Goal: Task Accomplishment & Management: Manage account settings

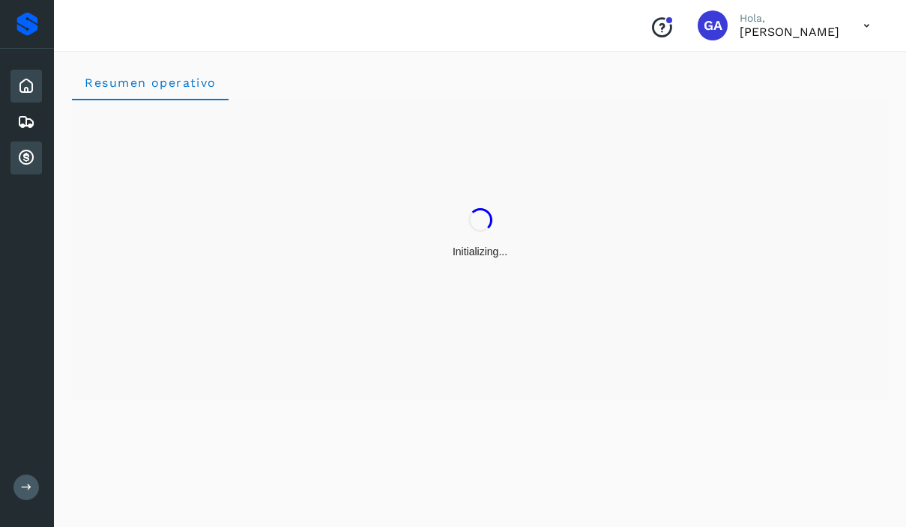
click at [30, 159] on icon at bounding box center [26, 158] width 18 height 18
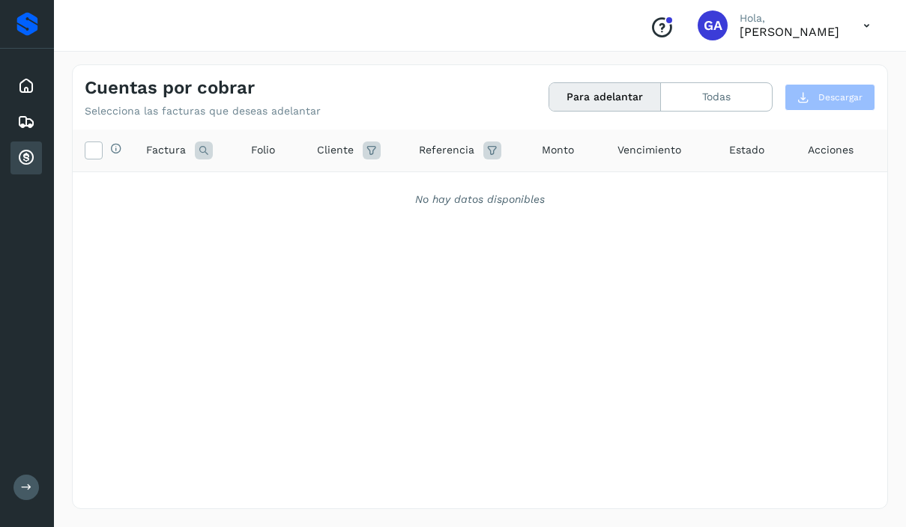
click at [850, 25] on div "Conoce nuestros beneficios [PERSON_NAME], [PERSON_NAME]" at bounding box center [760, 25] width 244 height 34
click at [868, 22] on icon at bounding box center [866, 25] width 31 height 31
click at [805, 68] on div "Cerrar sesión" at bounding box center [792, 67] width 178 height 28
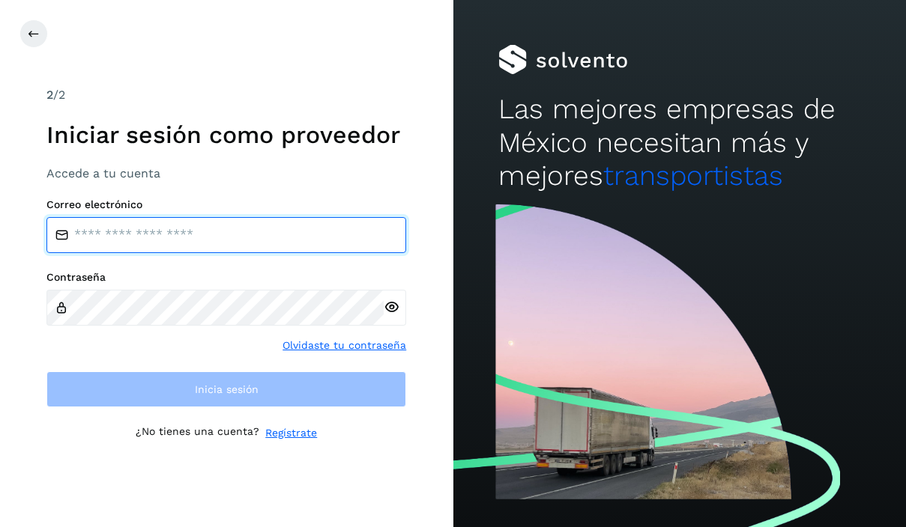
click at [258, 234] on input "email" at bounding box center [226, 235] width 360 height 36
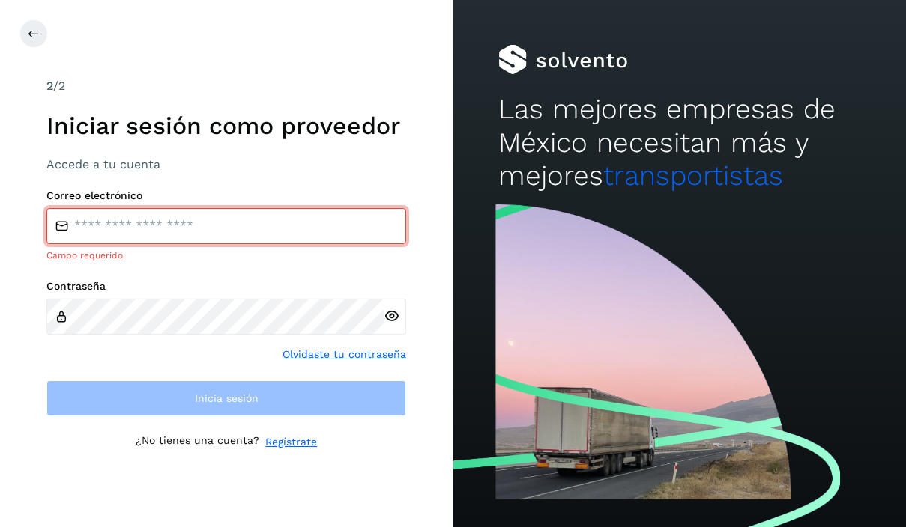
type input "**********"
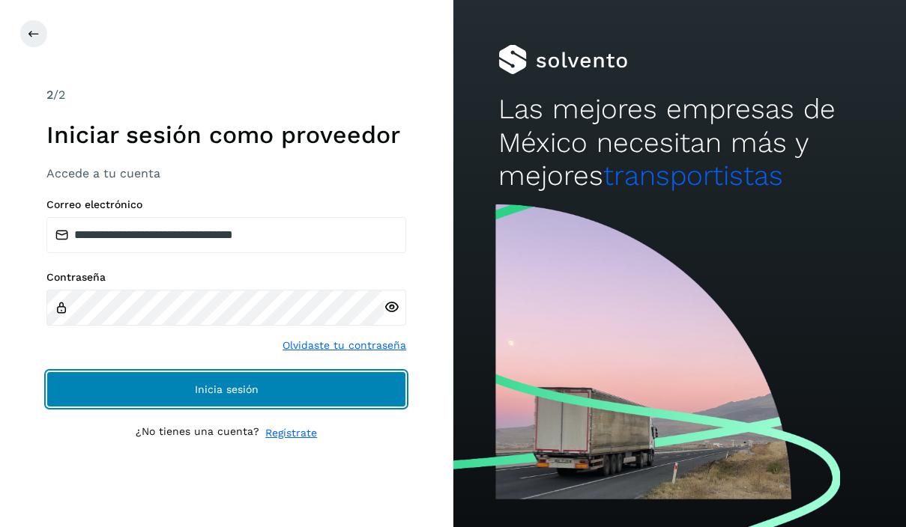
click at [151, 391] on button "Inicia sesión" at bounding box center [226, 390] width 360 height 36
